Goal: Task Accomplishment & Management: Use online tool/utility

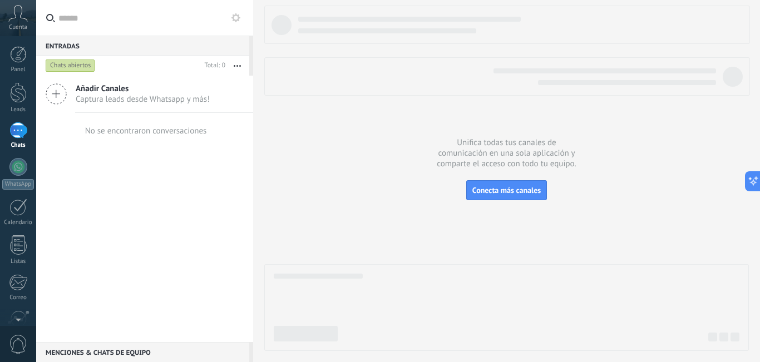
click at [52, 91] on icon at bounding box center [56, 93] width 21 height 21
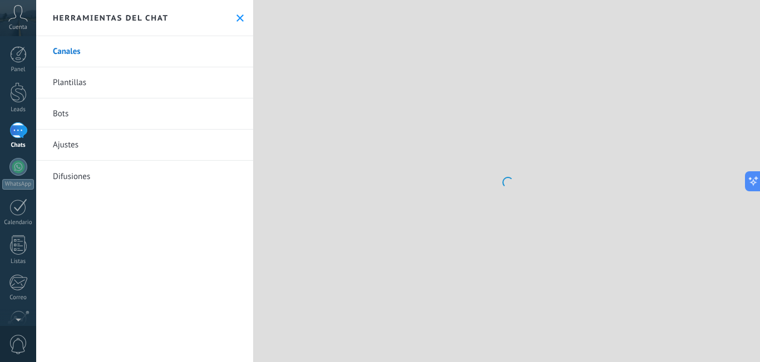
click at [379, 180] on div at bounding box center [506, 181] width 507 height 362
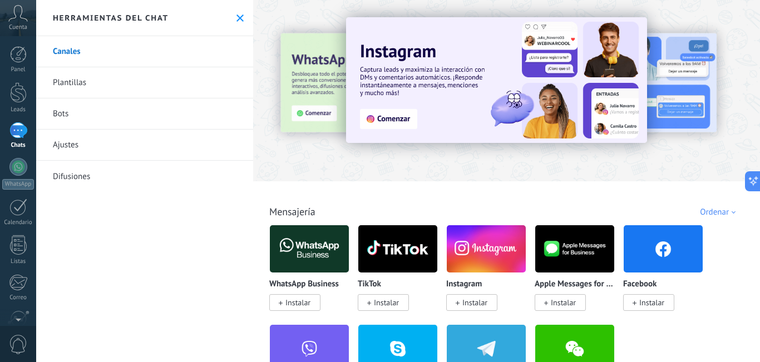
click at [402, 164] on div at bounding box center [506, 88] width 507 height 160
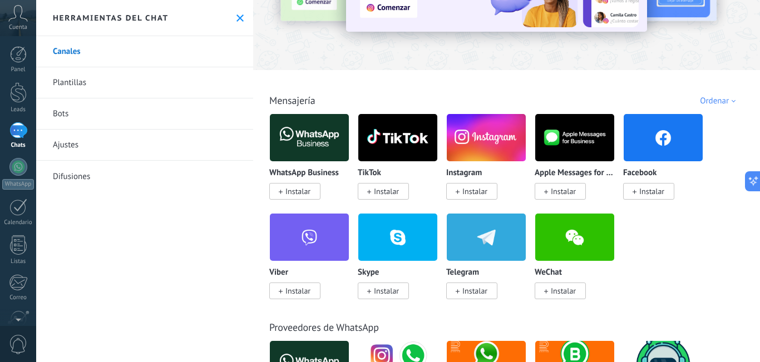
scroll to position [56, 0]
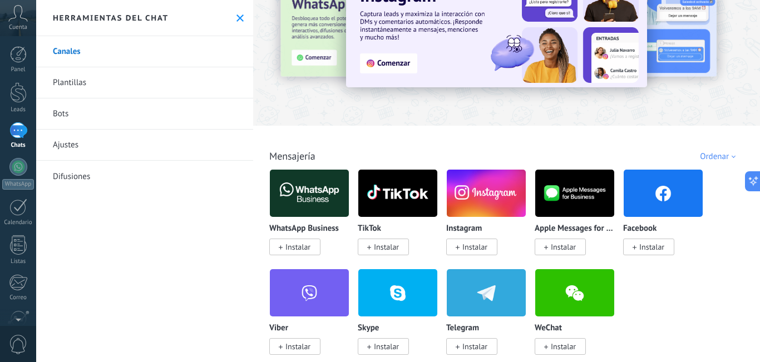
click at [308, 191] on img at bounding box center [309, 193] width 79 height 54
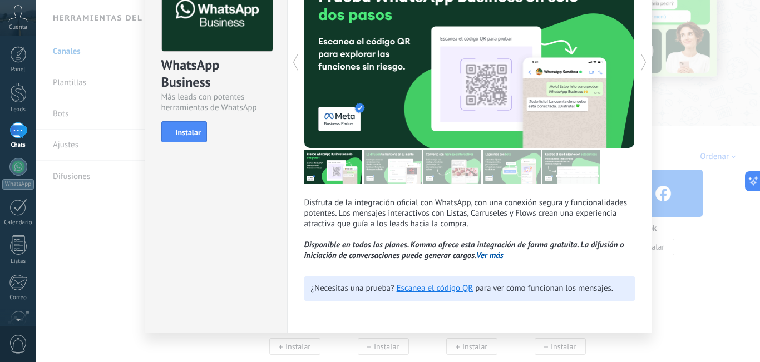
scroll to position [92, 0]
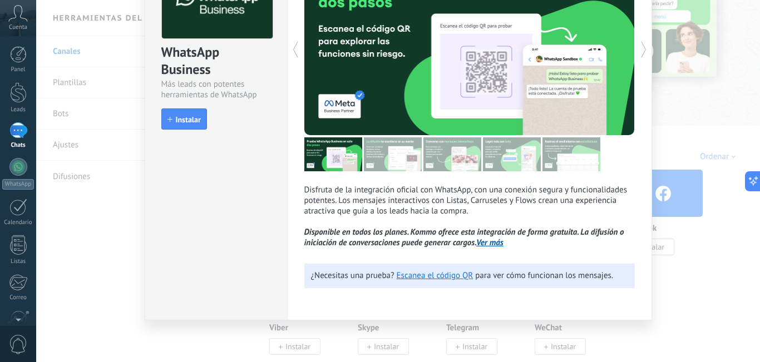
click at [490, 240] on link "Ver más" at bounding box center [489, 242] width 27 height 11
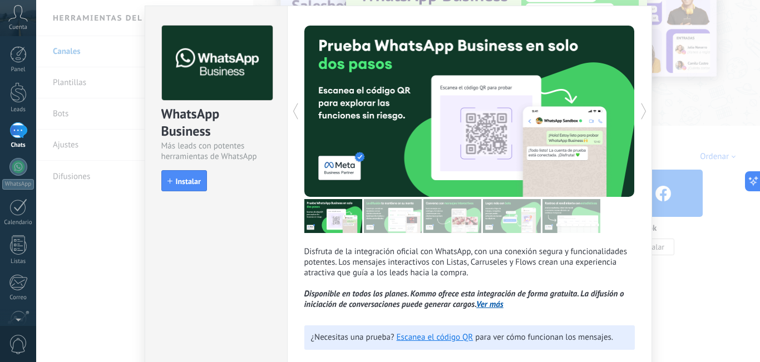
scroll to position [56, 0]
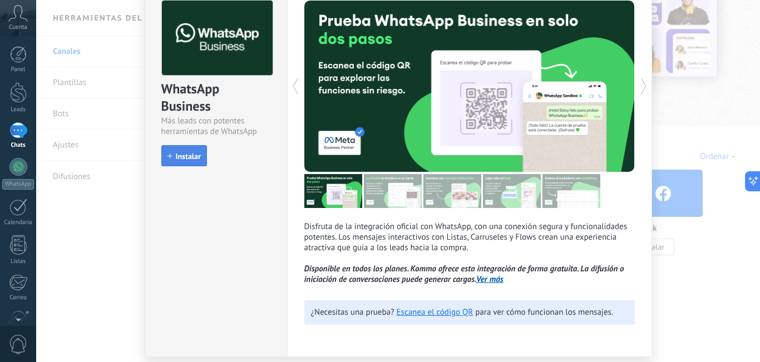
click at [177, 160] on span "Instalar" at bounding box center [188, 156] width 25 height 8
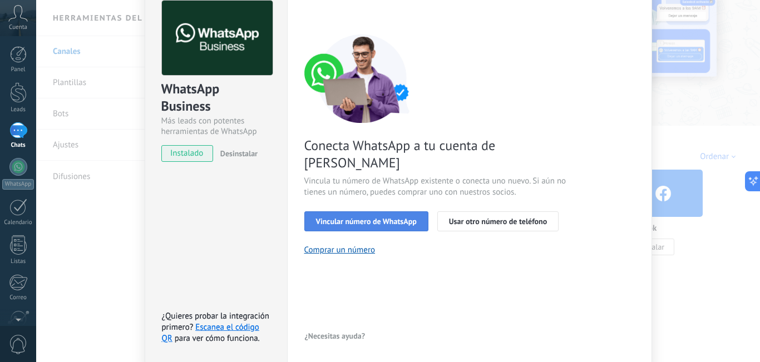
click at [342, 217] on span "Vincular número de WhatsApp" at bounding box center [366, 221] width 101 height 8
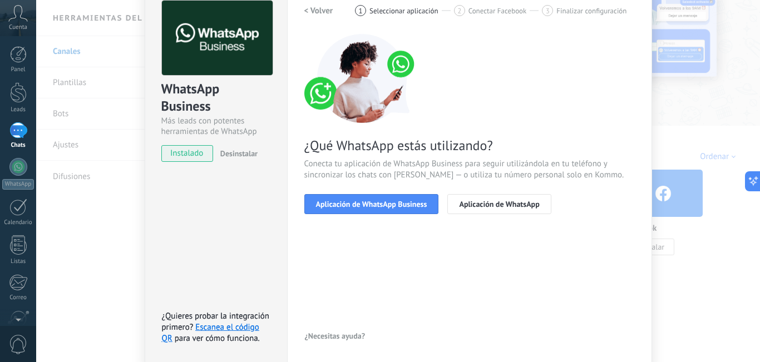
click at [342, 204] on span "Aplicación de WhatsApp Business" at bounding box center [371, 204] width 111 height 8
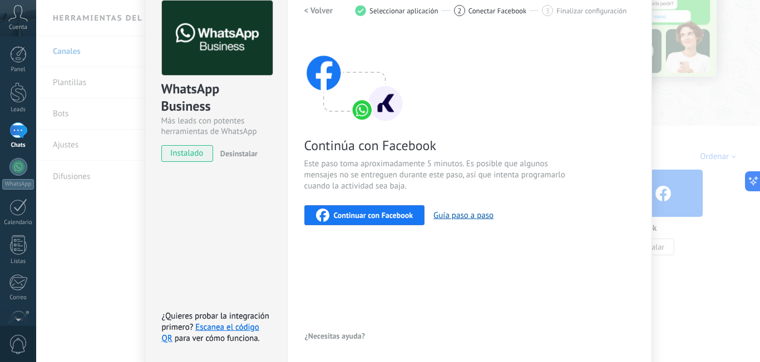
click at [363, 216] on span "Continuar con Facebook" at bounding box center [374, 215] width 80 height 8
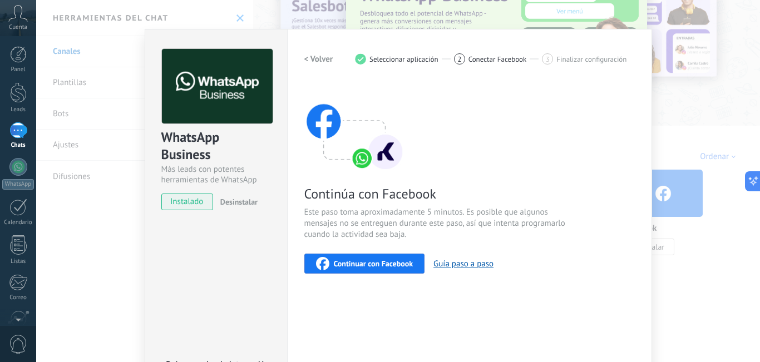
scroll to position [0, 0]
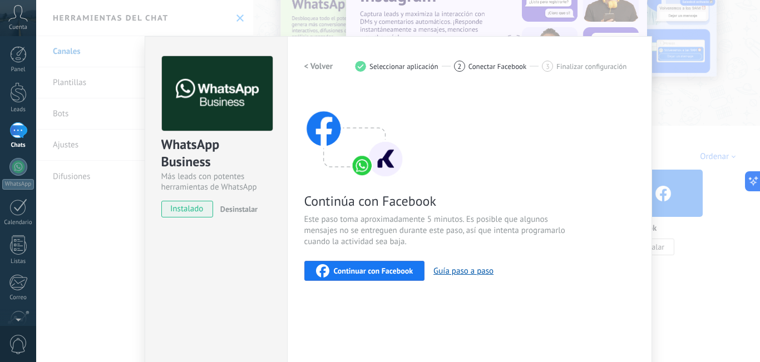
click at [1, 21] on div "Cuenta" at bounding box center [18, 18] width 36 height 36
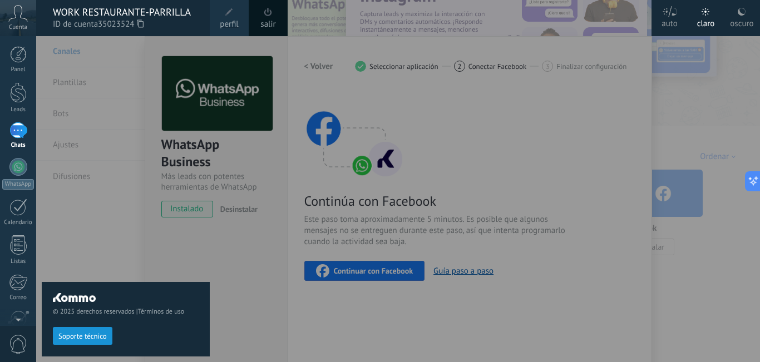
click at [464, 132] on div at bounding box center [416, 181] width 760 height 362
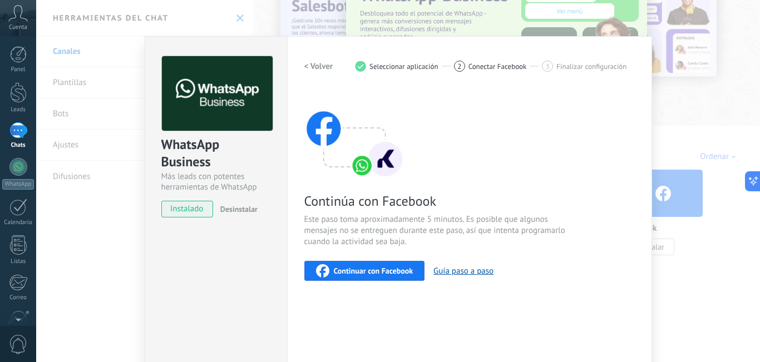
click at [354, 162] on img at bounding box center [354, 134] width 100 height 89
click at [359, 162] on img at bounding box center [354, 134] width 100 height 89
click at [370, 204] on span "Continúa con Facebook" at bounding box center [436, 200] width 265 height 17
drag, startPoint x: 443, startPoint y: 274, endPoint x: 443, endPoint y: 268, distance: 5.6
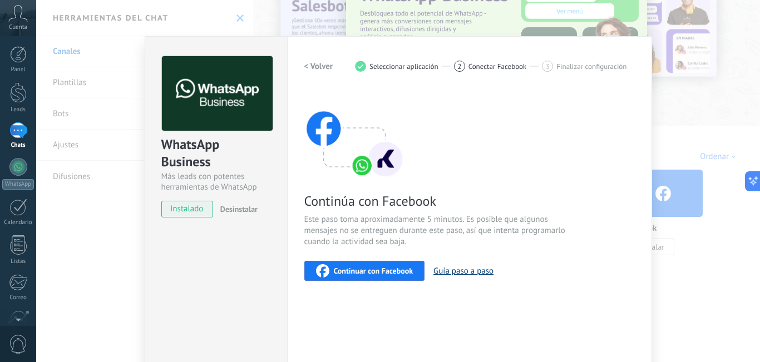
click at [444, 272] on button "Guía paso a paso" at bounding box center [463, 271] width 60 height 11
